Goal: Task Accomplishment & Management: Complete application form

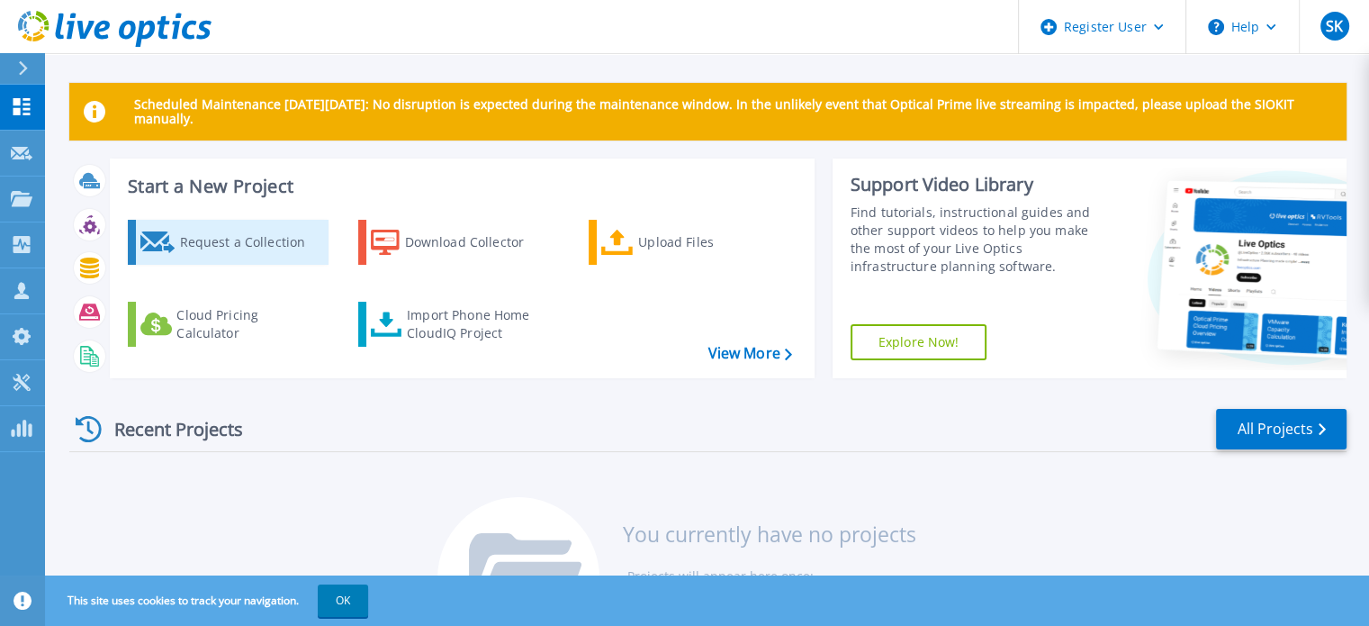
click at [235, 241] on div "Request a Collection" at bounding box center [251, 242] width 144 height 36
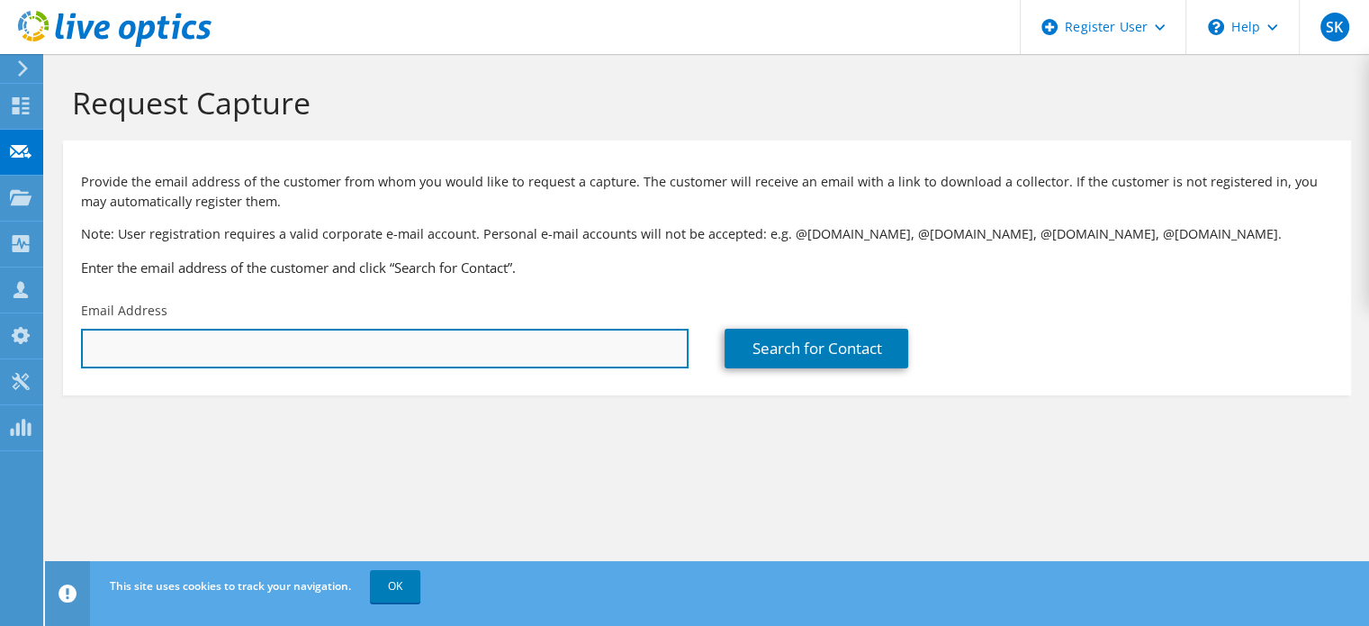
click at [293, 357] on input "text" at bounding box center [385, 349] width 608 height 40
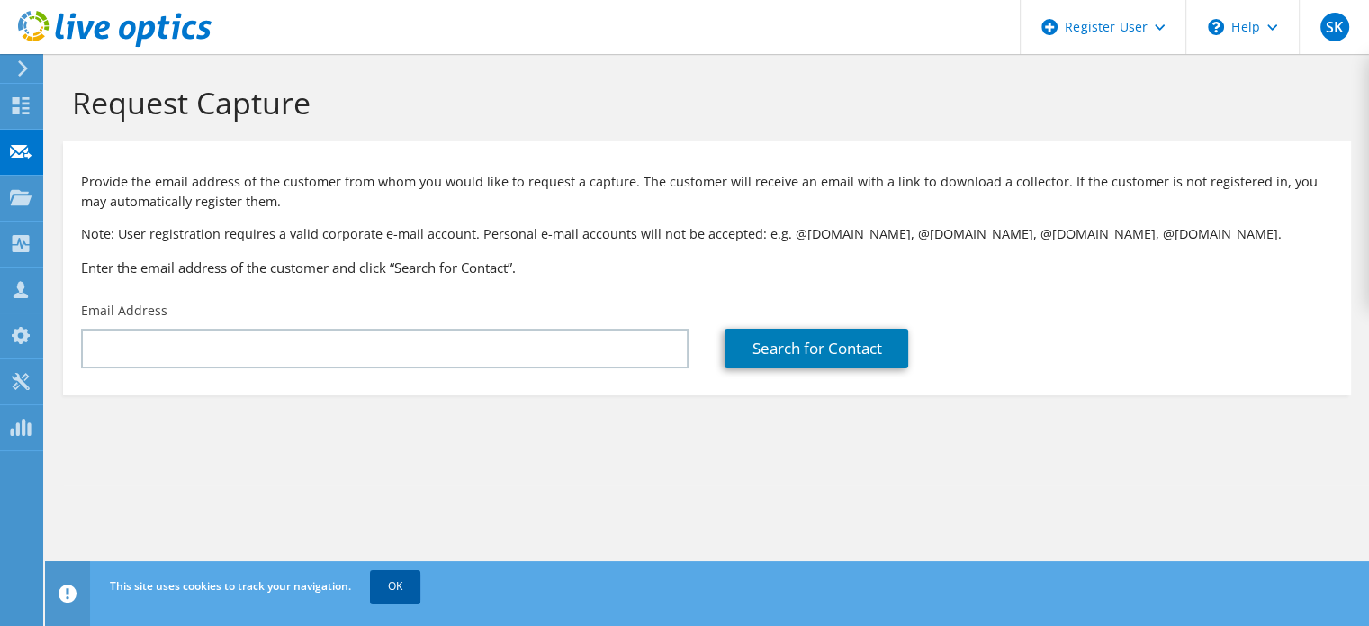
click at [410, 580] on link "OK" at bounding box center [395, 586] width 50 height 32
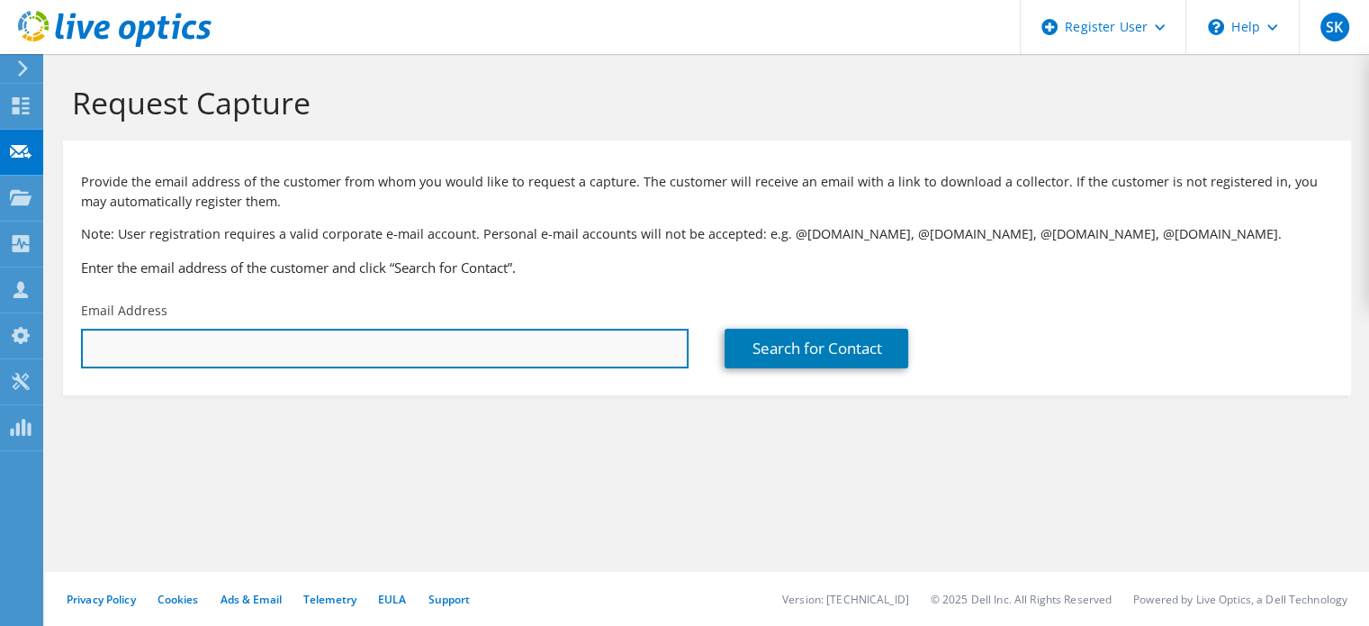
click at [443, 346] on input "text" at bounding box center [385, 349] width 608 height 40
click at [308, 341] on input "text" at bounding box center [385, 349] width 608 height 40
paste input "[PERSON_NAME][EMAIL_ADDRESS][PERSON_NAME][DOMAIN_NAME]"
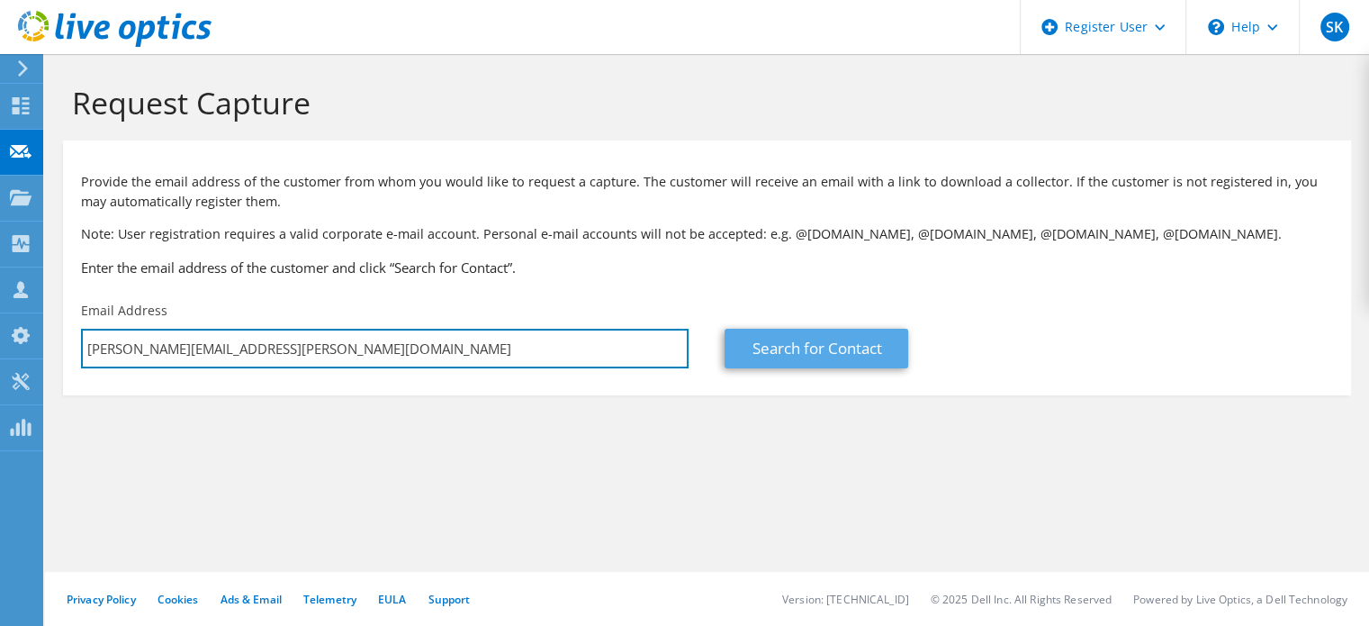
type input "[PERSON_NAME][EMAIL_ADDRESS][PERSON_NAME][DOMAIN_NAME]"
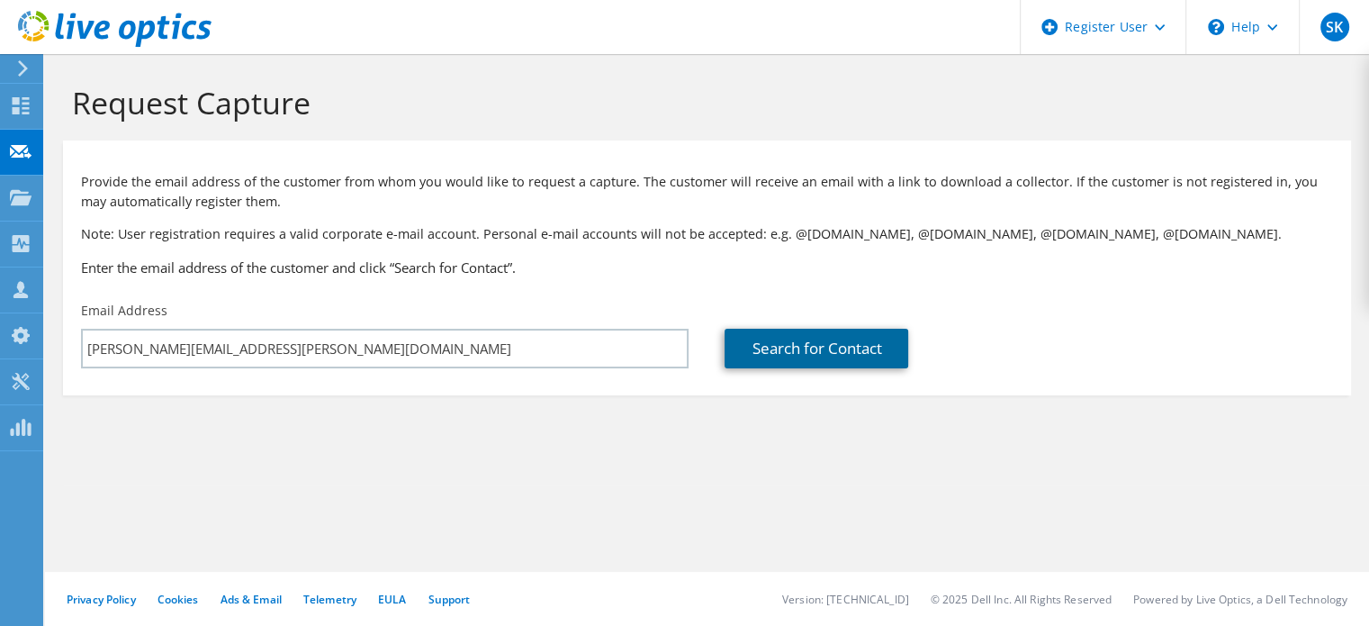
click at [860, 356] on link "Search for Contact" at bounding box center [817, 349] width 184 height 40
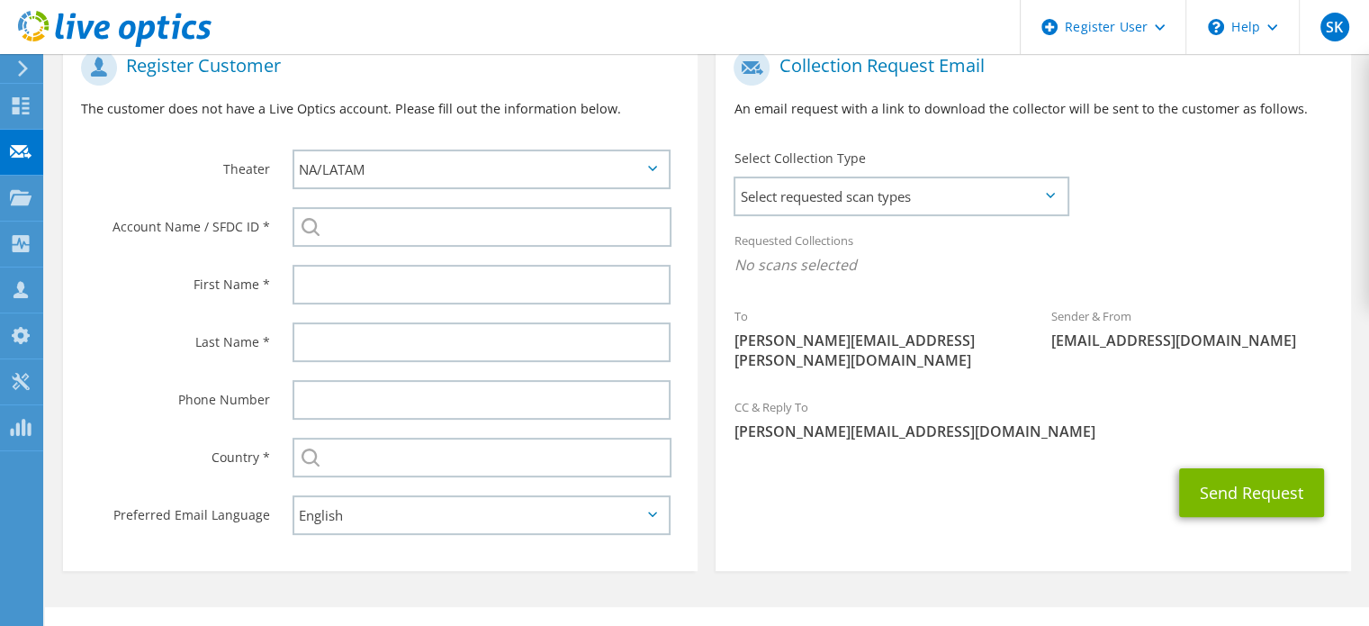
scroll to position [411, 0]
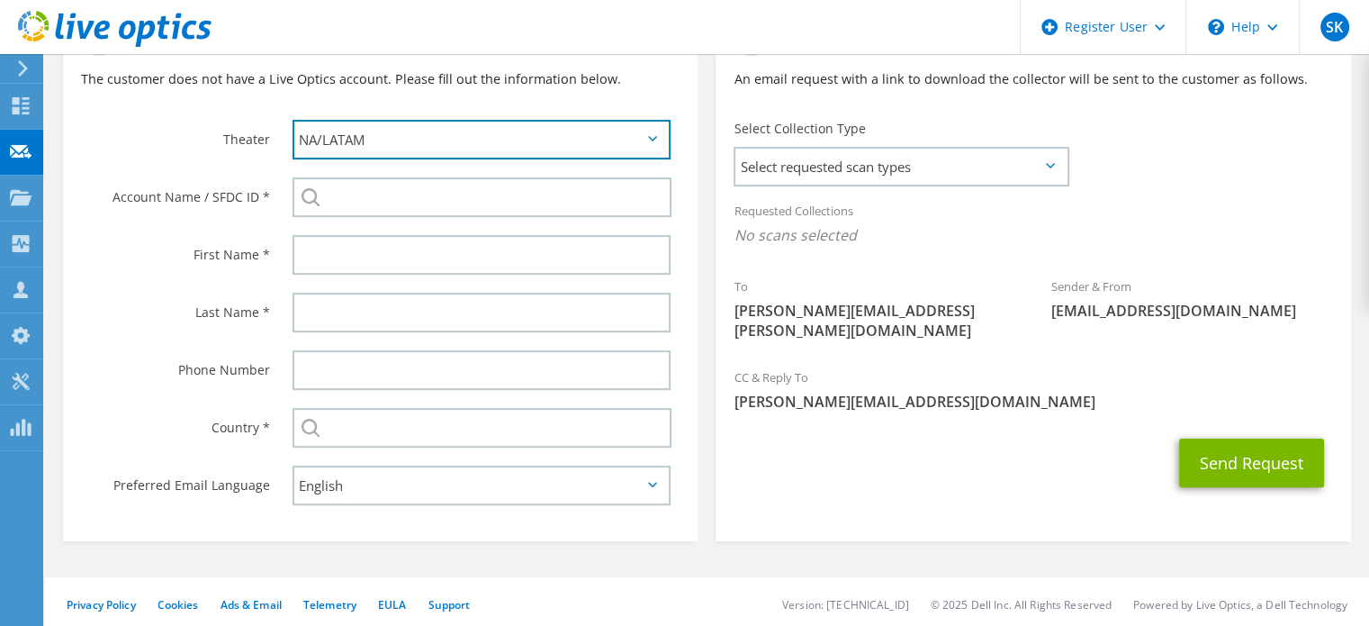
click at [599, 148] on select "APJ EMEA NA/LATAM" at bounding box center [482, 140] width 378 height 40
select select "1"
click at [293, 120] on select "APJ EMEA NA/LATAM" at bounding box center [482, 140] width 378 height 40
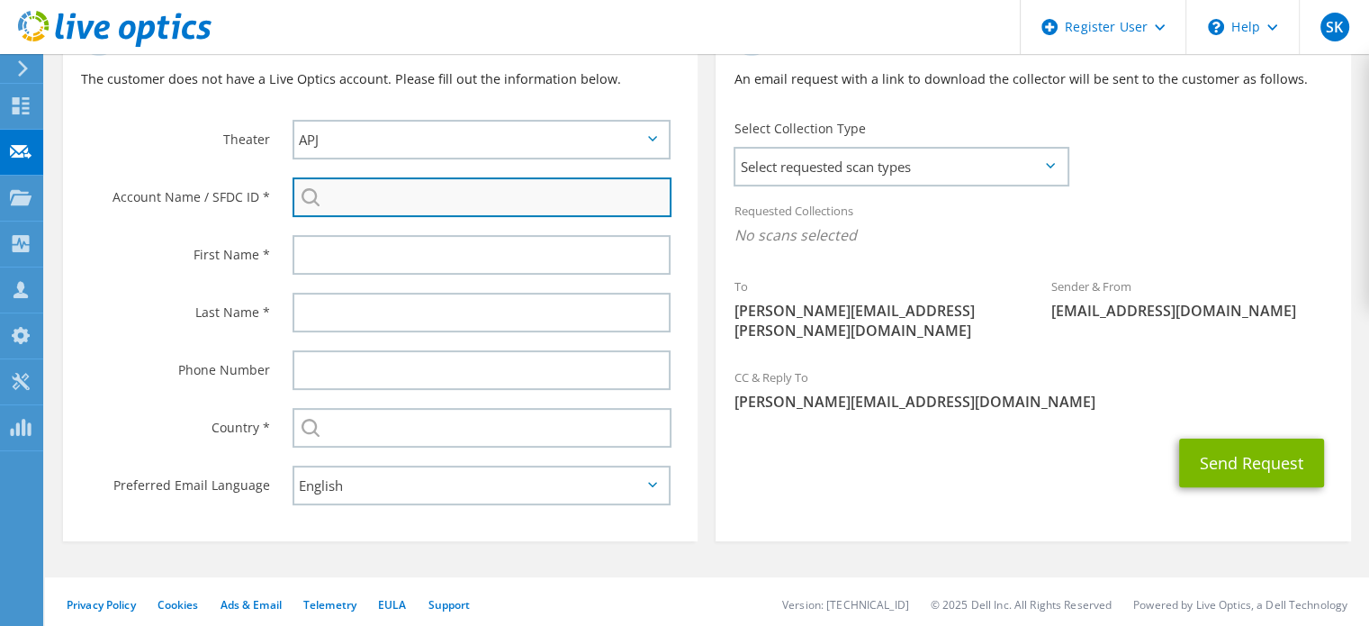
click at [570, 195] on input "search" at bounding box center [482, 197] width 379 height 40
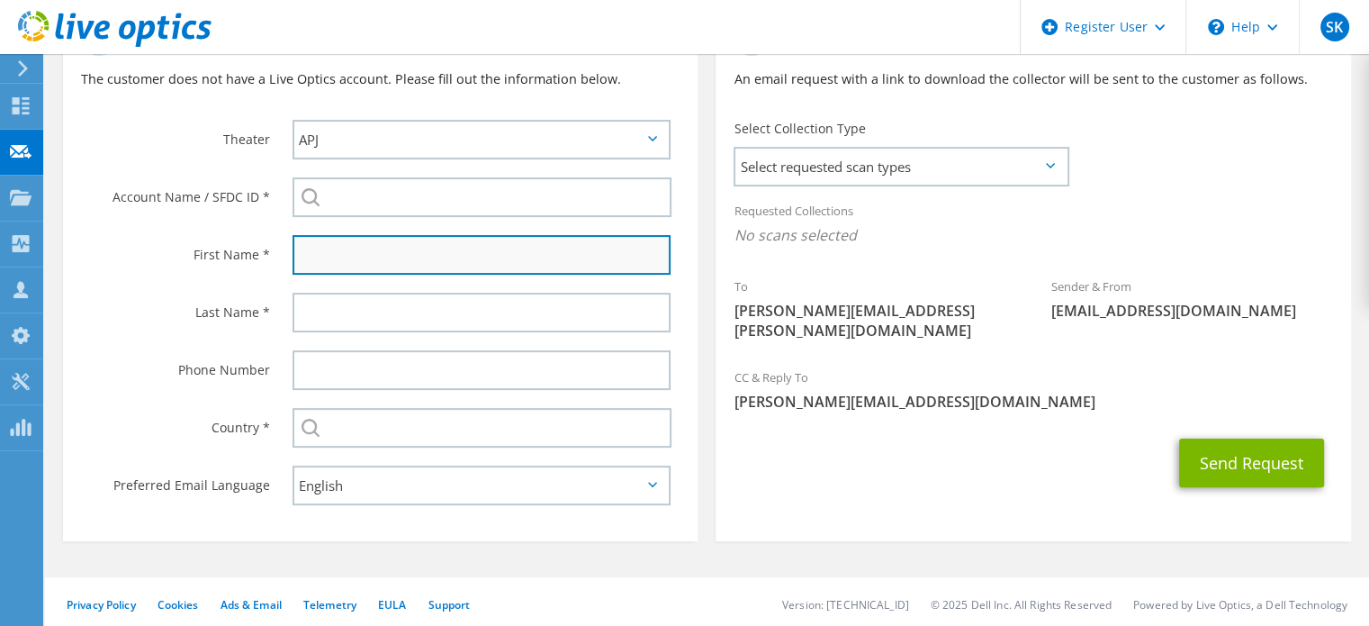
click at [389, 269] on input "text" at bounding box center [482, 255] width 378 height 40
paste input "[PERSON_NAME]"
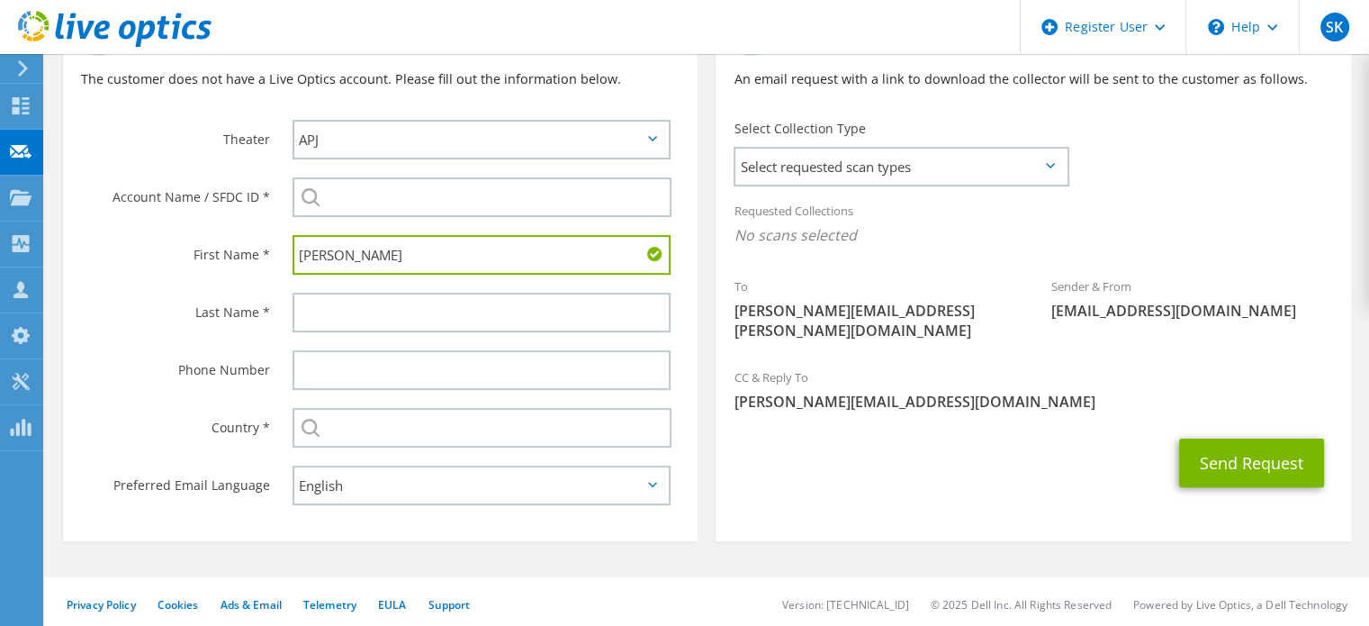
click at [396, 249] on input "[PERSON_NAME]" at bounding box center [482, 255] width 378 height 40
type input "[PERSON_NAME]"
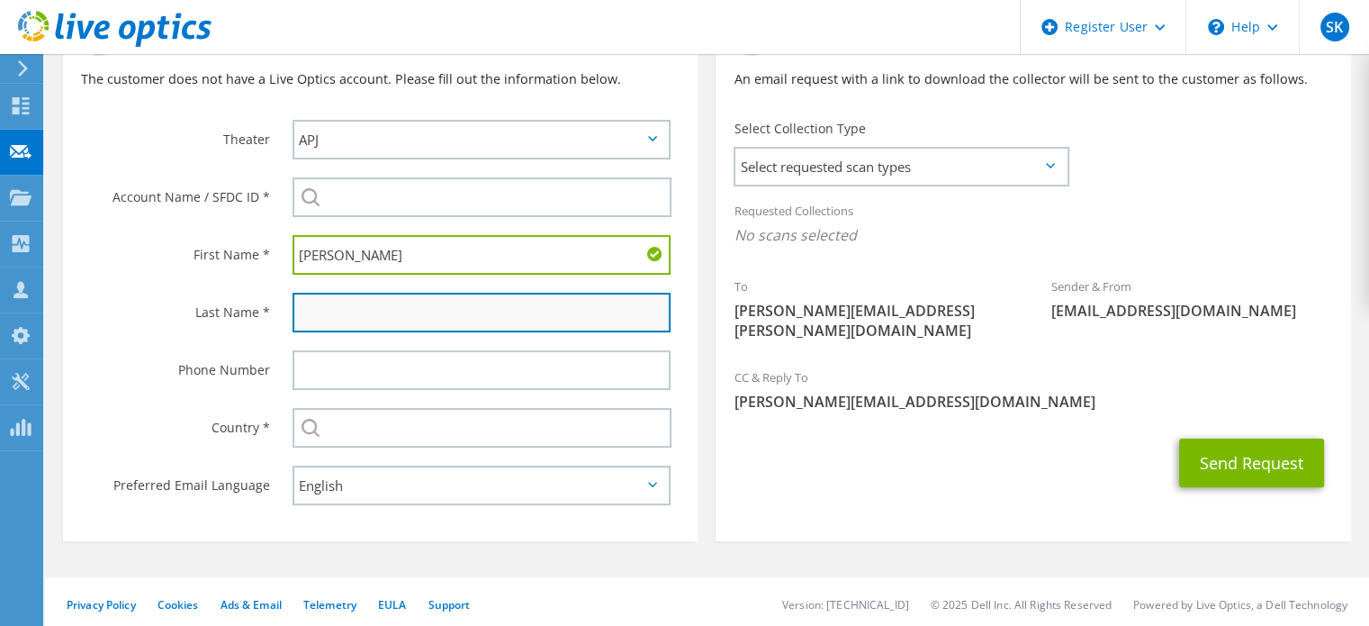
click at [382, 318] on input "text" at bounding box center [482, 313] width 378 height 40
paste input "Alam"
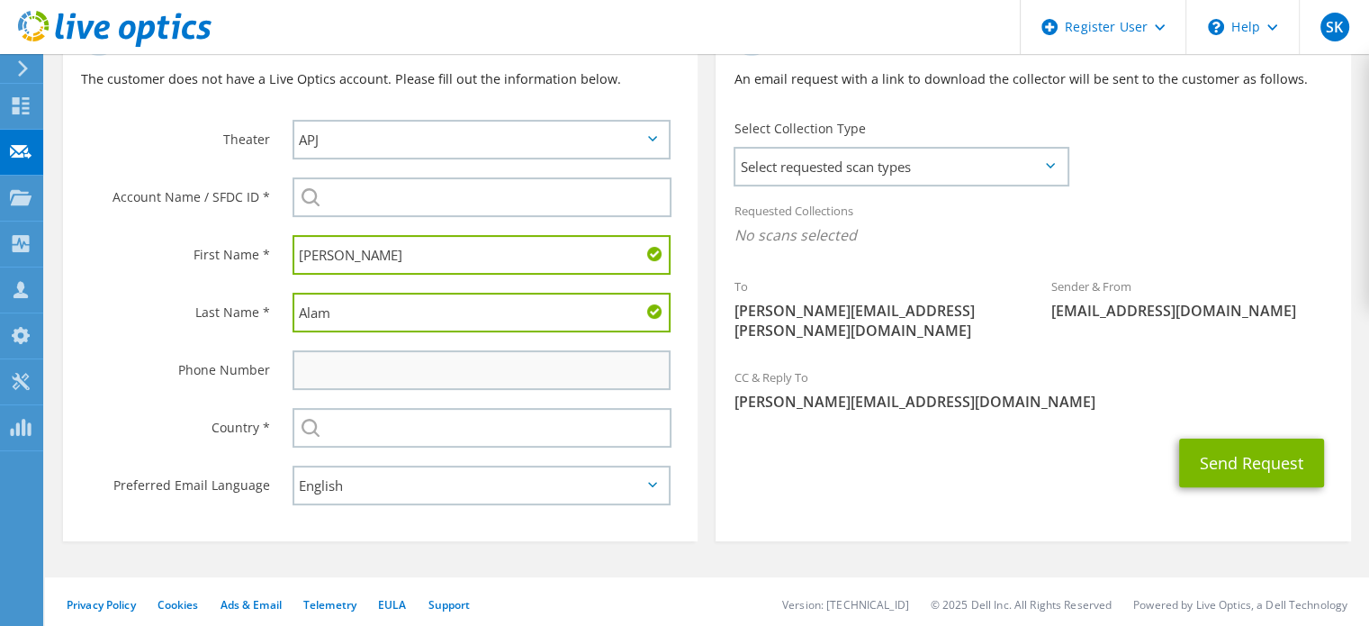
type input "Alam"
click at [325, 374] on input "text" at bounding box center [482, 370] width 378 height 40
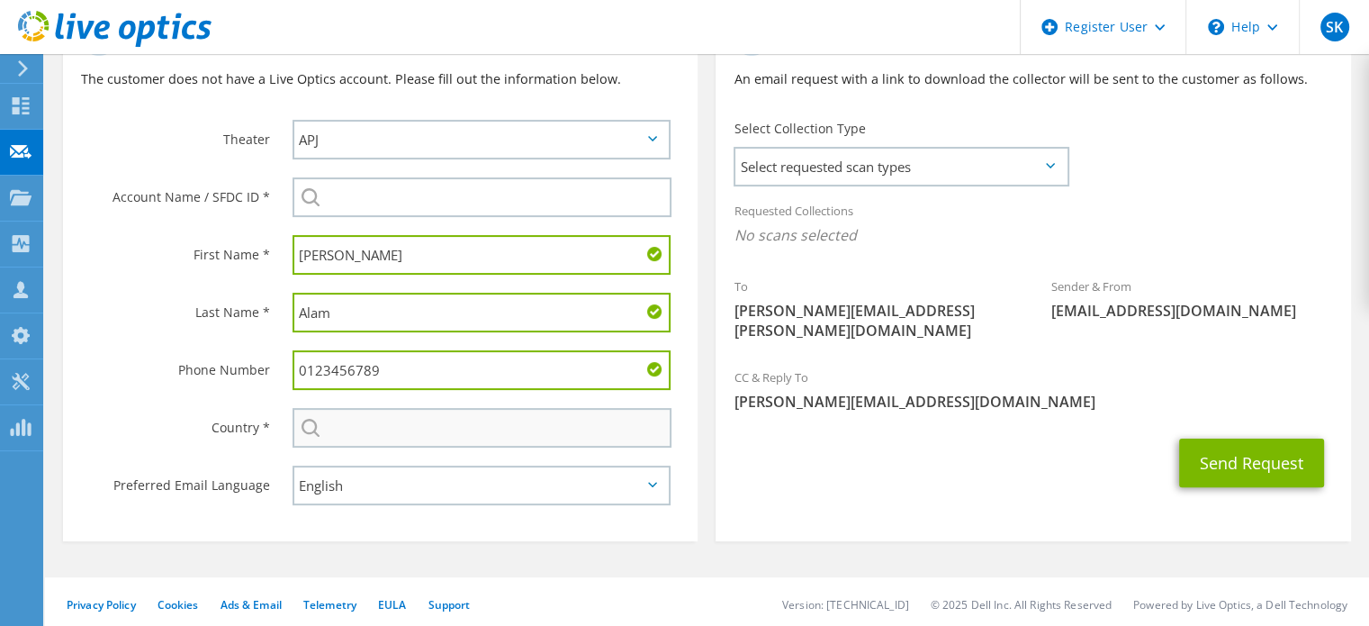
type input "0123456789"
click at [379, 431] on input "text" at bounding box center [482, 428] width 379 height 40
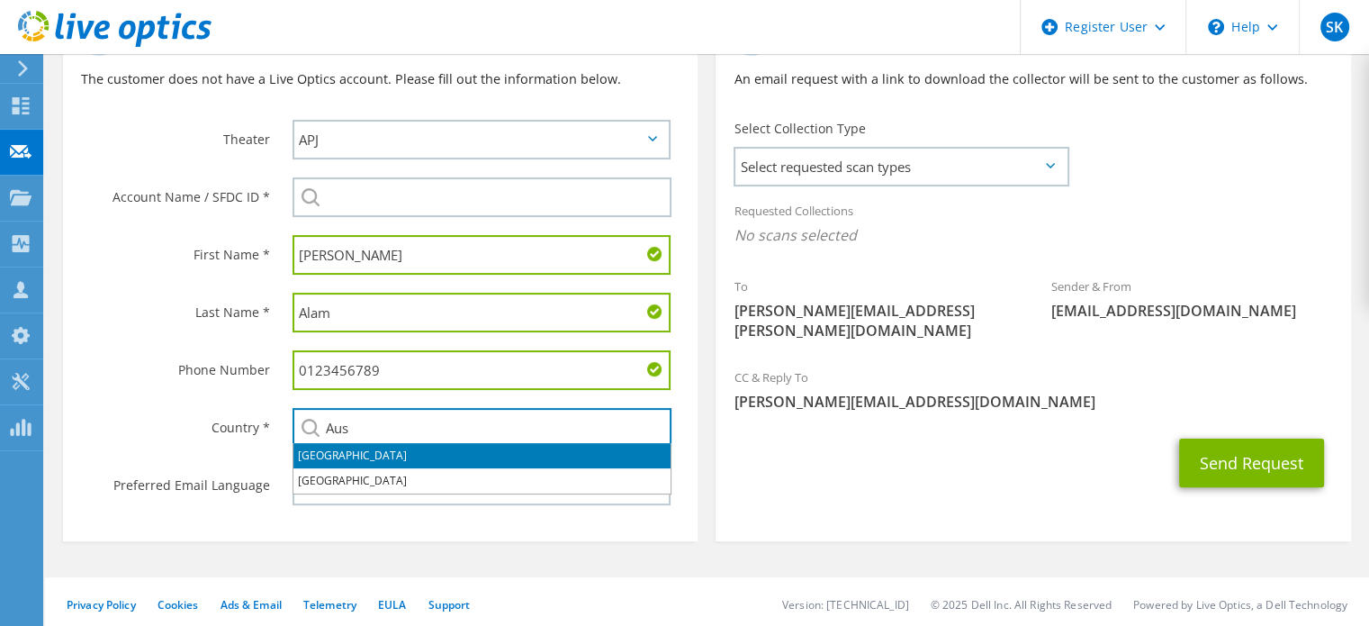
click at [389, 448] on li "[GEOGRAPHIC_DATA]" at bounding box center [481, 455] width 377 height 25
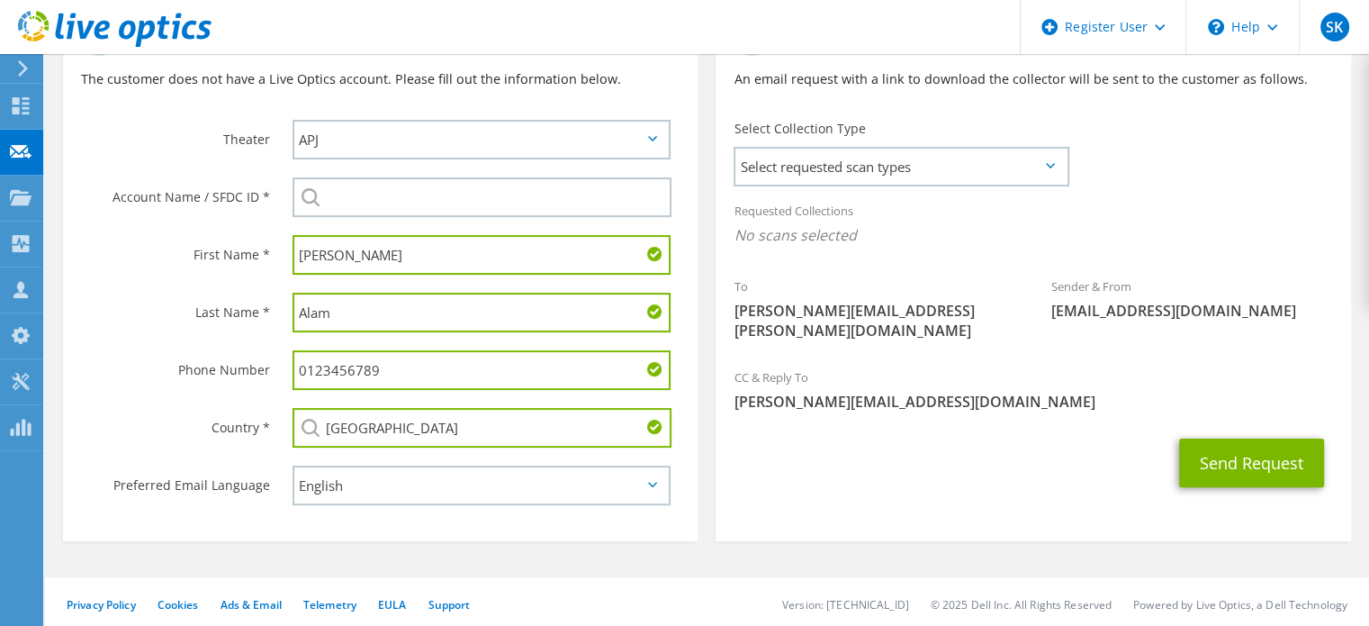
type input "[GEOGRAPHIC_DATA]"
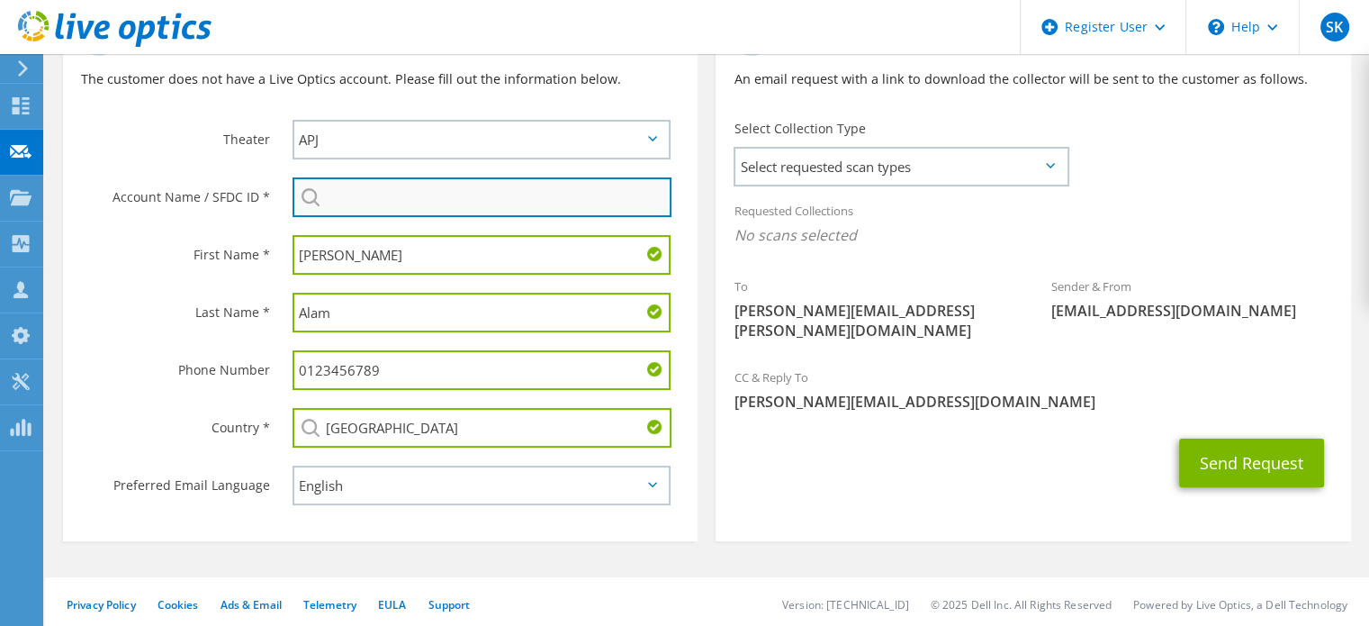
click at [469, 191] on input "search" at bounding box center [482, 197] width 379 height 40
paste input "2122763399"
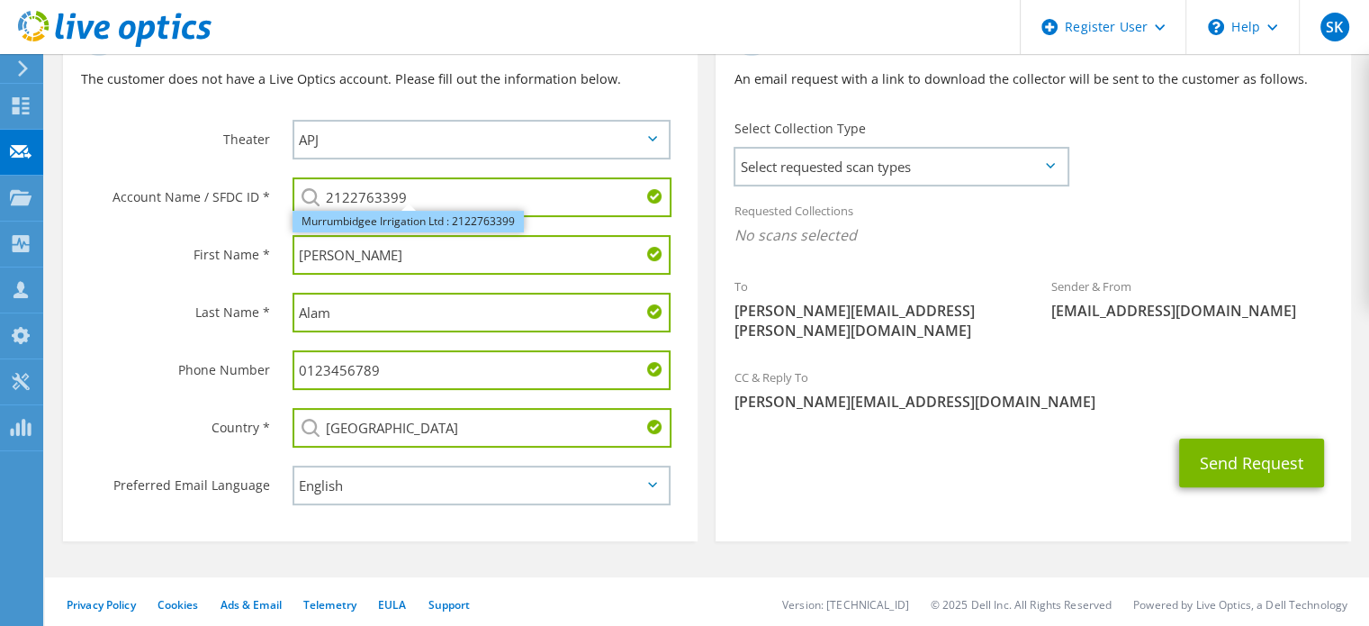
click at [407, 223] on li "Murrumbidgee Irrigation Ltd : 2122763399" at bounding box center [408, 222] width 231 height 22
type input "Murrumbidgee Irrigation Ltd : 2122763399"
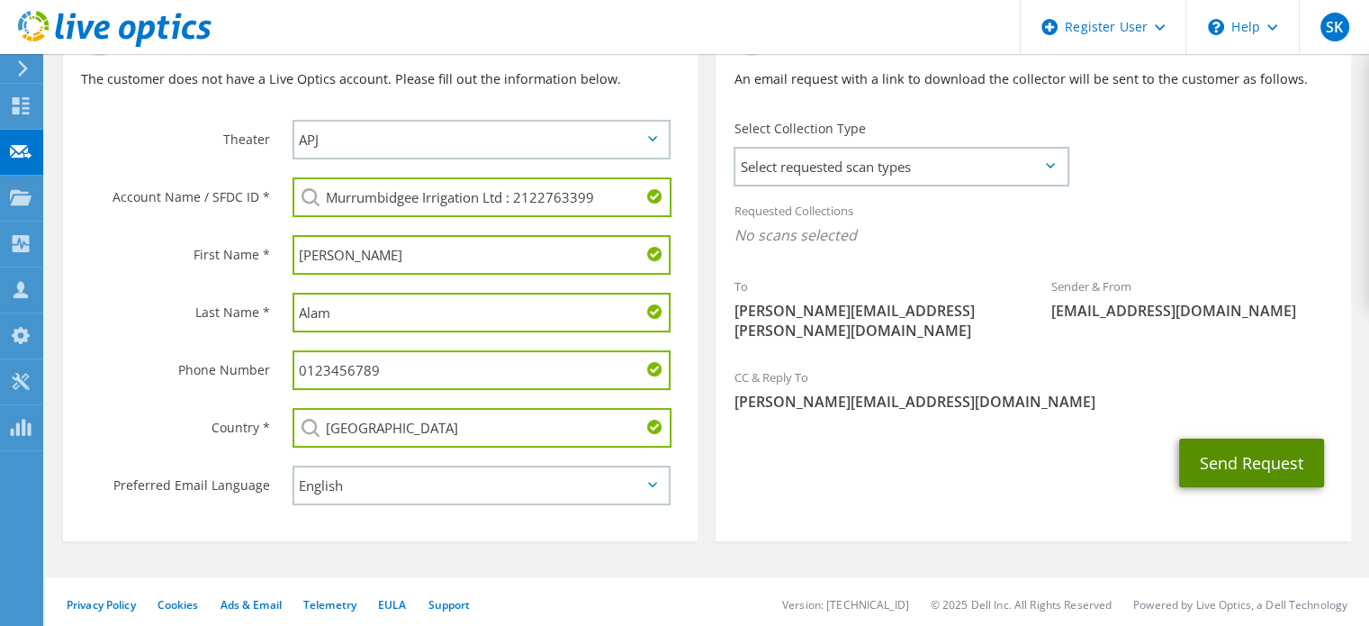
click at [1283, 443] on button "Send Request" at bounding box center [1251, 462] width 145 height 49
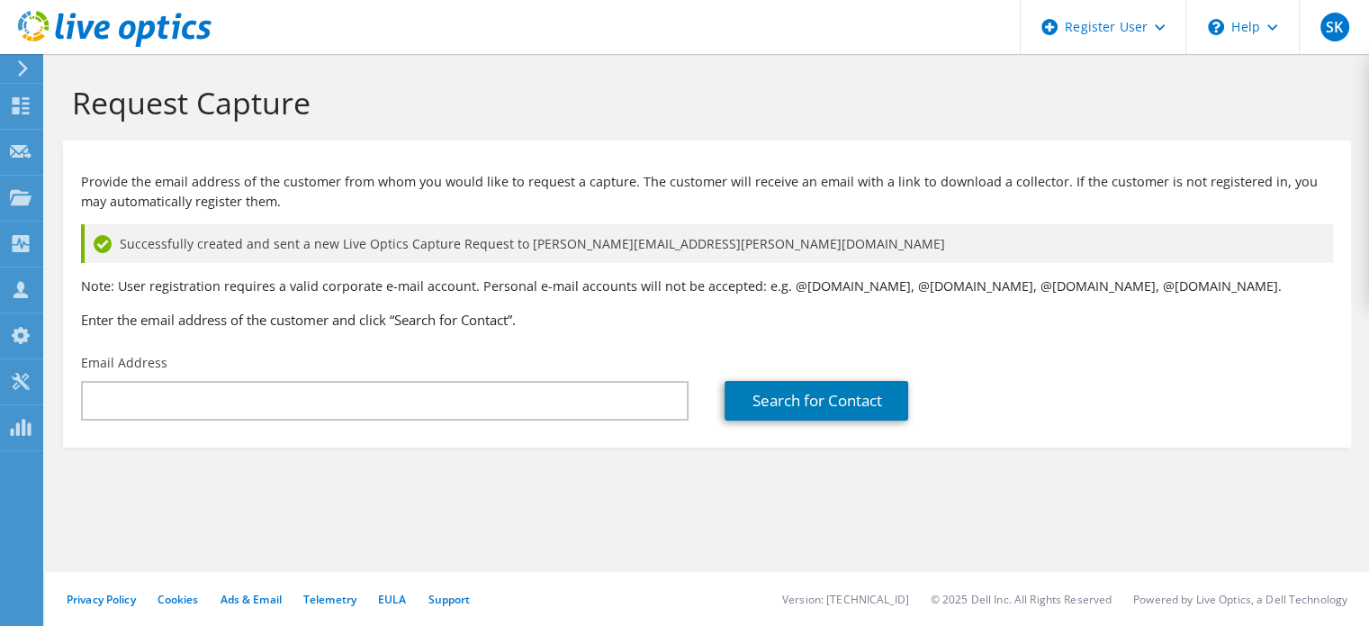
click at [133, 550] on div "Request Capture Provide the email address of the customer from whom you would l…" at bounding box center [707, 340] width 1324 height 572
